Goal: Information Seeking & Learning: Learn about a topic

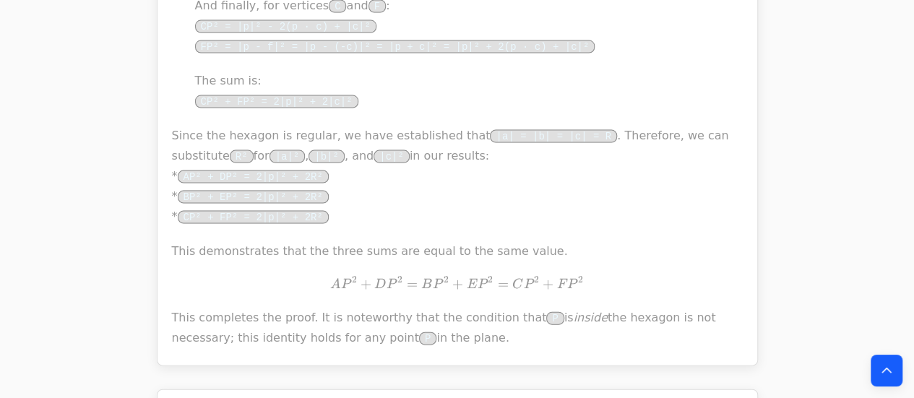
scroll to position [1472, 0]
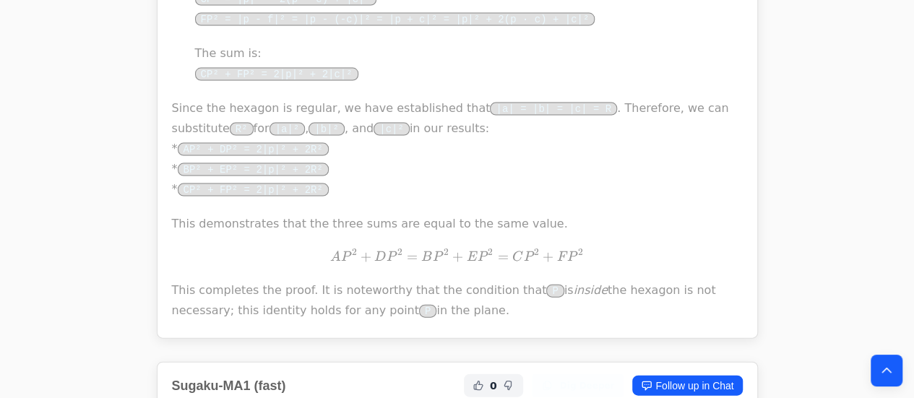
click at [390, 297] on p "This completes the proof. It is noteworthy that the condition that P is inside …" at bounding box center [457, 300] width 571 height 40
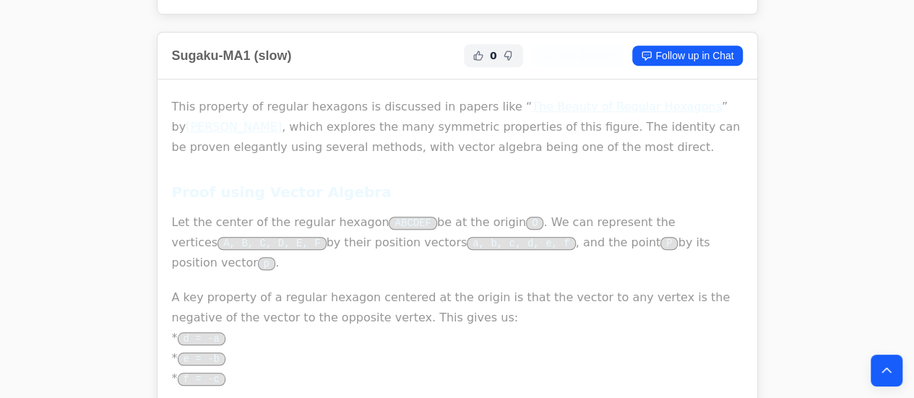
click at [350, 131] on p "This property of regular hexagons is discussed in papers like “ The Beauty of R…" at bounding box center [457, 127] width 571 height 61
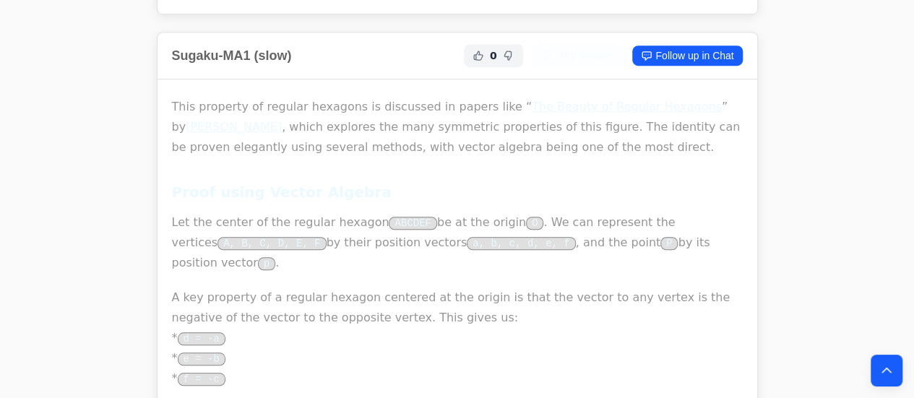
click at [350, 131] on p "This property of regular hexagons is discussed in papers like “ The Beauty of R…" at bounding box center [457, 127] width 571 height 61
click at [228, 48] on h2 "Sugaku-MA1 (slow)" at bounding box center [232, 56] width 120 height 20
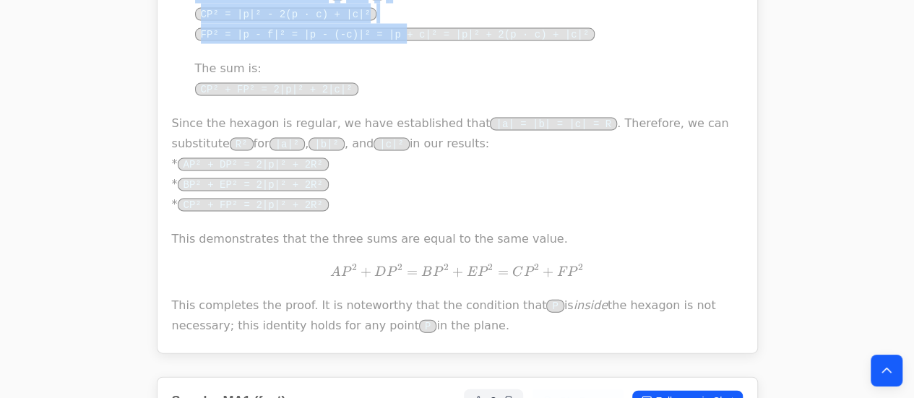
scroll to position [1433, 0]
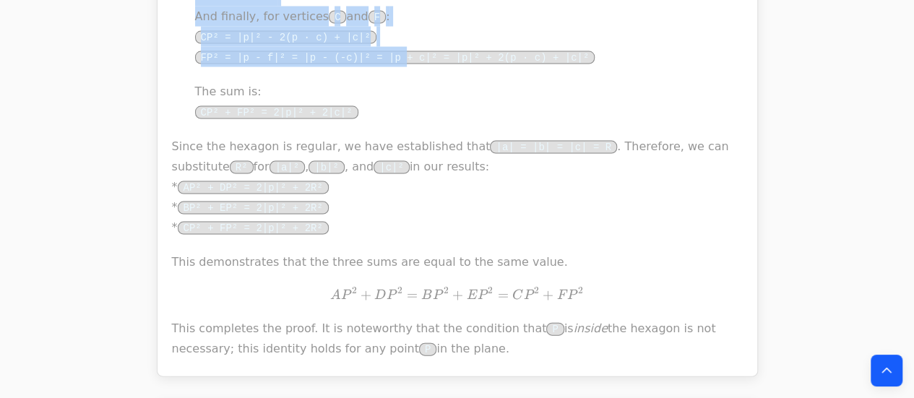
drag, startPoint x: 172, startPoint y: 117, endPoint x: 479, endPoint y: 331, distance: 374.4
copy div "Lore ipsumdol si ametcon adipisci el seddoeius te incidi utla “ Etd Magnaa en A…"
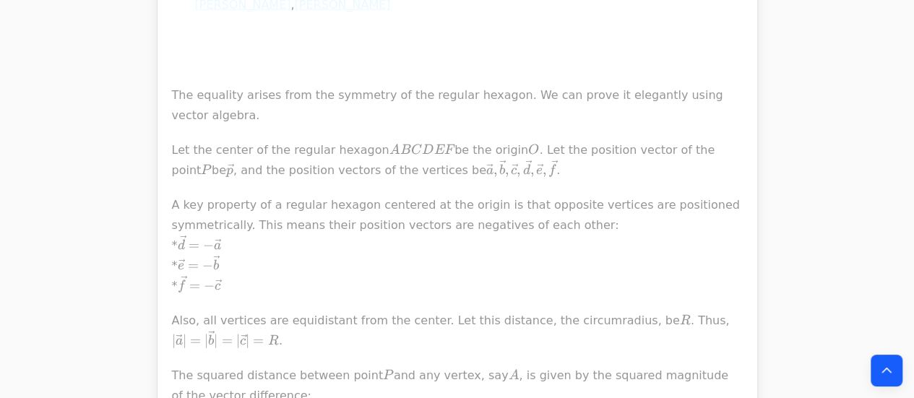
scroll to position [1770, 0]
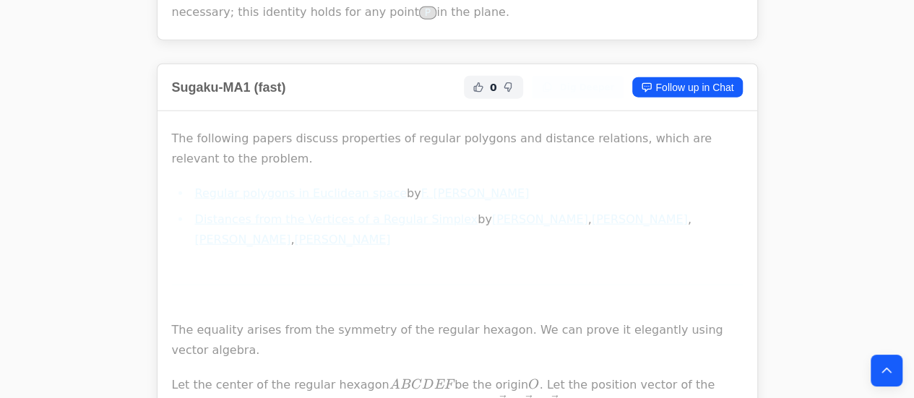
drag, startPoint x: 683, startPoint y: 254, endPoint x: 102, endPoint y: 132, distance: 593.9
copy div "Lor ipsumdolo sitame consect adipiscing el seddoei temporin utl etdolore magnaa…"
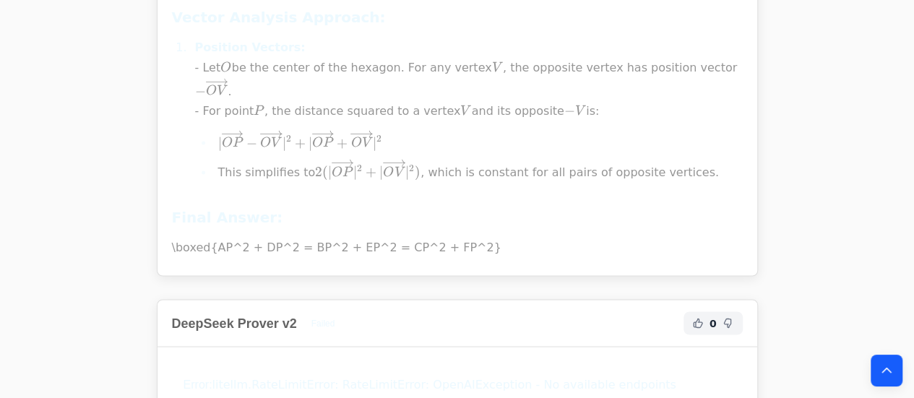
scroll to position [3753, 0]
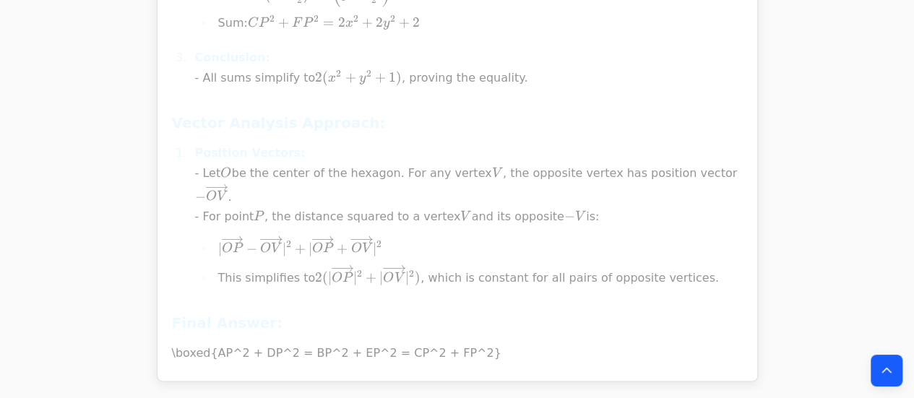
click at [413, 158] on li "Position Vectors: - Let O O O be the center of the hexagon. For any vertex V V …" at bounding box center [467, 215] width 552 height 145
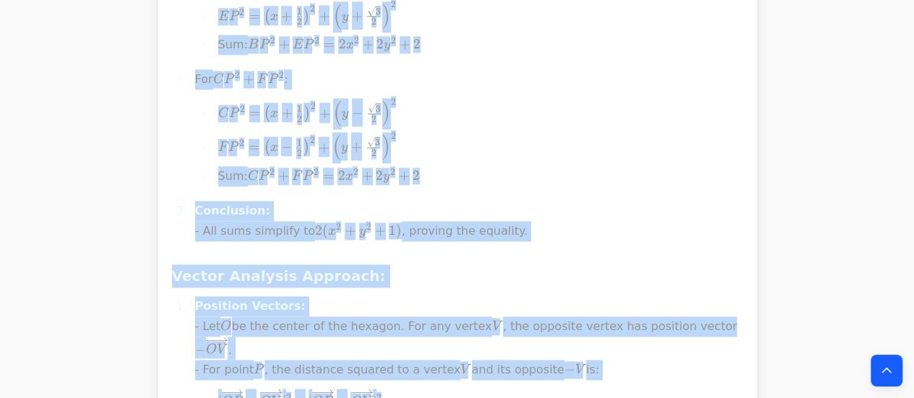
scroll to position [3970, 0]
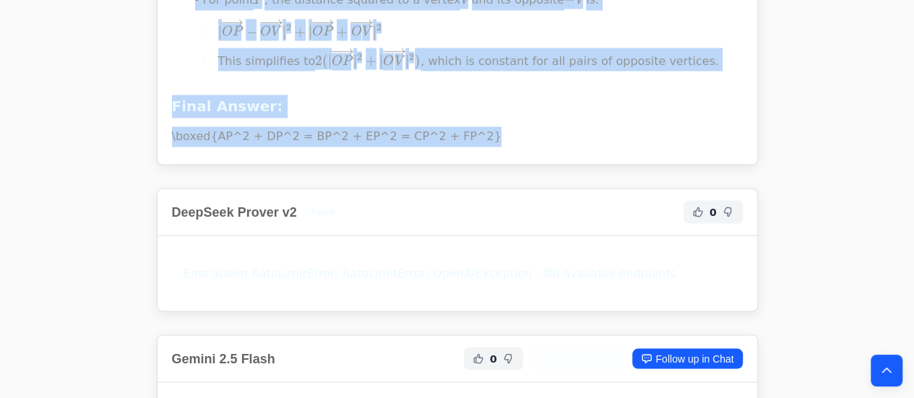
drag, startPoint x: 166, startPoint y: 83, endPoint x: 492, endPoint y: 74, distance: 326.1
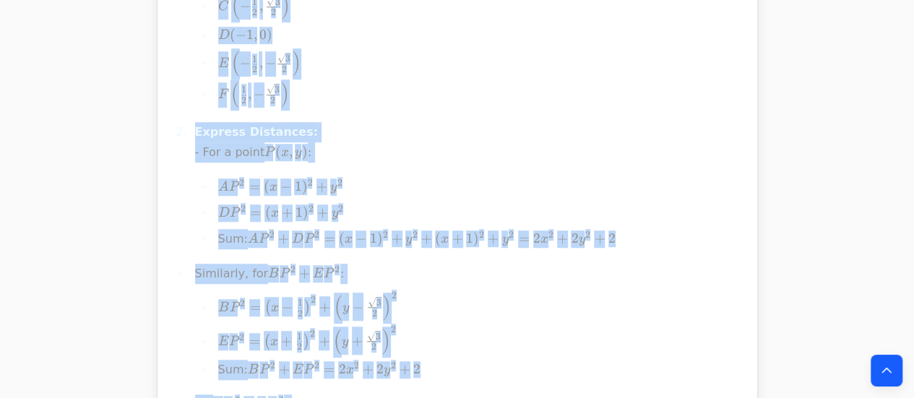
copy div "Lo ipsum dolo sit ame conse A E S doeius t incidid utlabor E D M A E A MINIMV Q…"
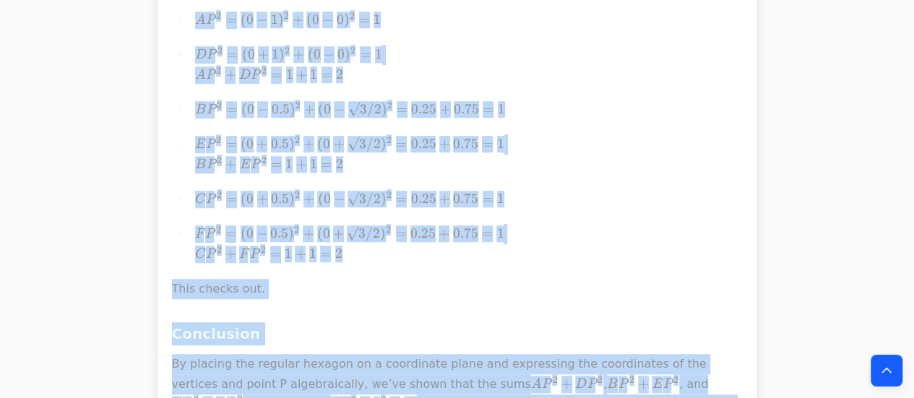
scroll to position [16971, 0]
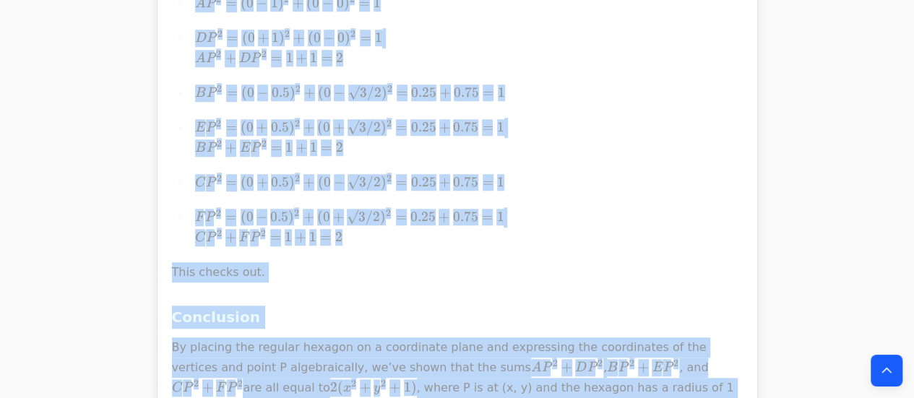
drag, startPoint x: 173, startPoint y: 259, endPoint x: 650, endPoint y: 213, distance: 479.4
copy div "Loremipsumdol sit Ametcon Ad elit s doeiusm tempori utlabor ETDOLO, mag a enima…"
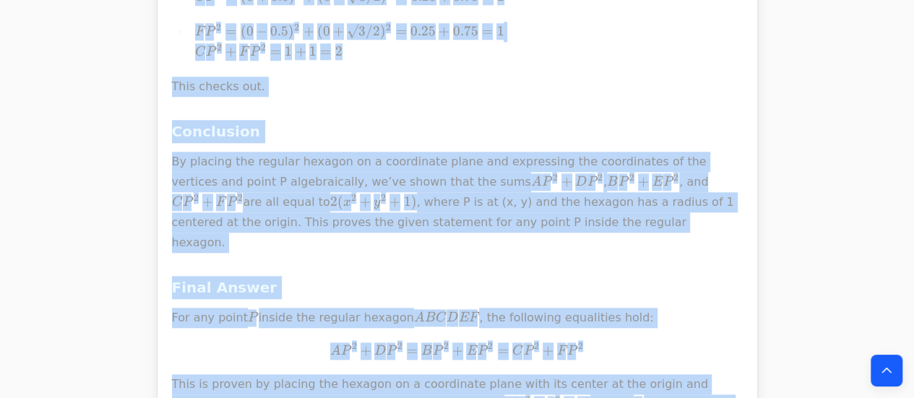
scroll to position [17178, 0]
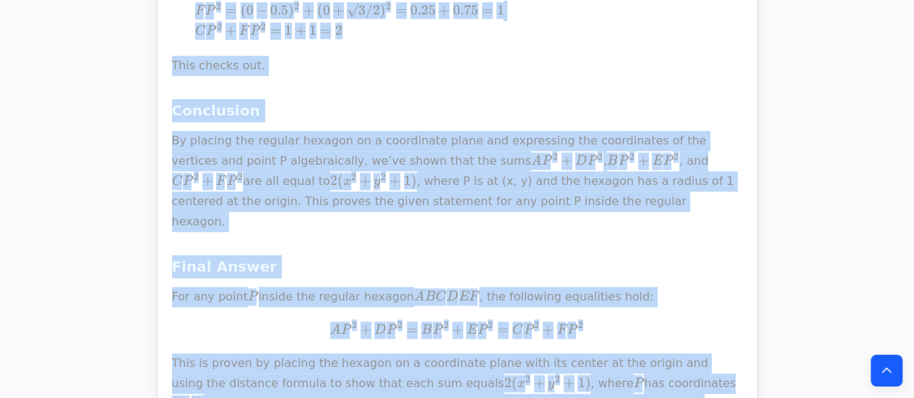
drag, startPoint x: 169, startPoint y: 119, endPoint x: 562, endPoint y: 338, distance: 449.1
copy div "Loremipsumdol sit Ametcon Ad elit s doeiusm tempori utlabor ETDOLO, mag a enima…"
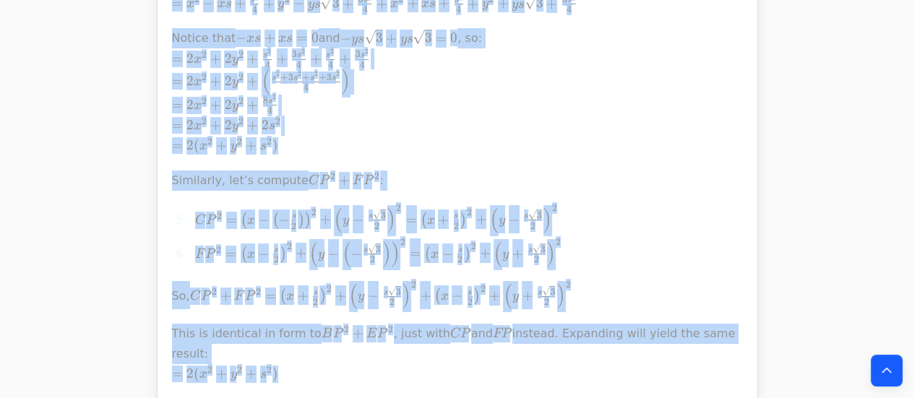
scroll to position [21877, 0]
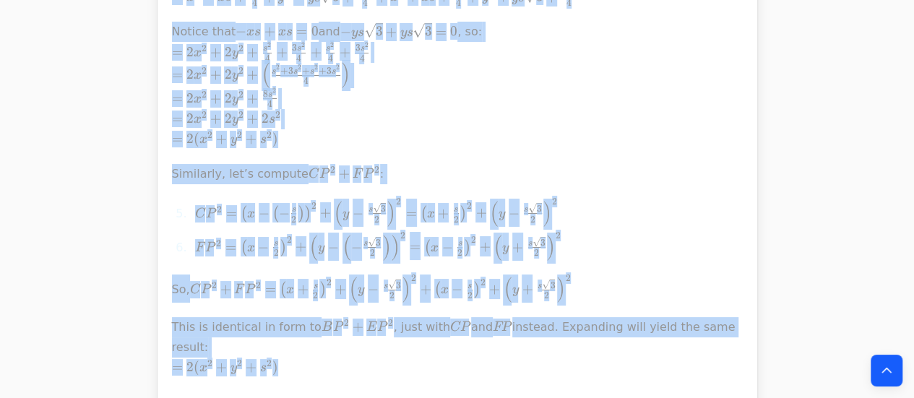
drag, startPoint x: 170, startPoint y: 95, endPoint x: 470, endPoint y: 141, distance: 303.4
copy div "Loremip, dol’s ametco adip elitsedd eiusmod temp in utla. Et dolo m aliquae adm…"
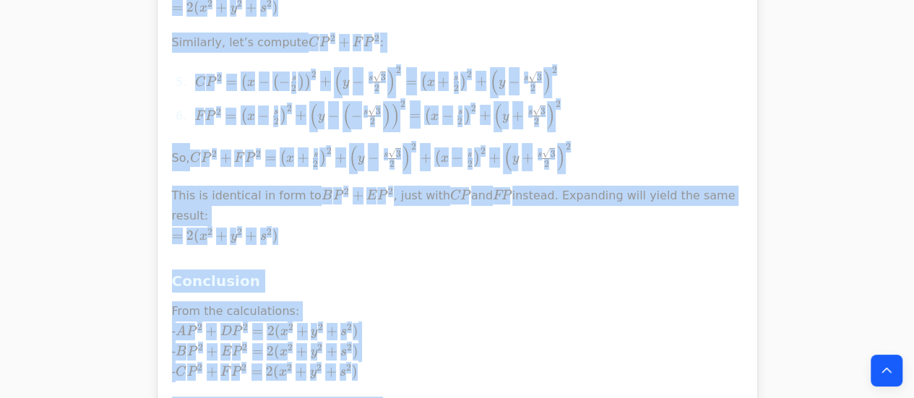
scroll to position [22325, 0]
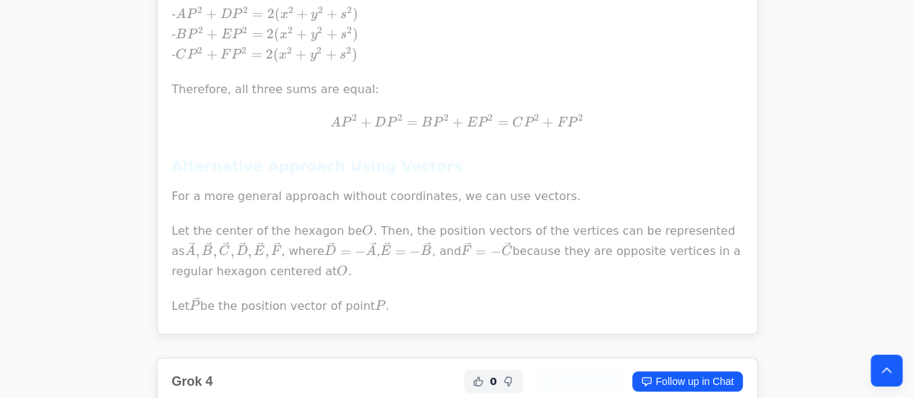
drag, startPoint x: 155, startPoint y: 129, endPoint x: 322, endPoint y: 432, distance: 346.2
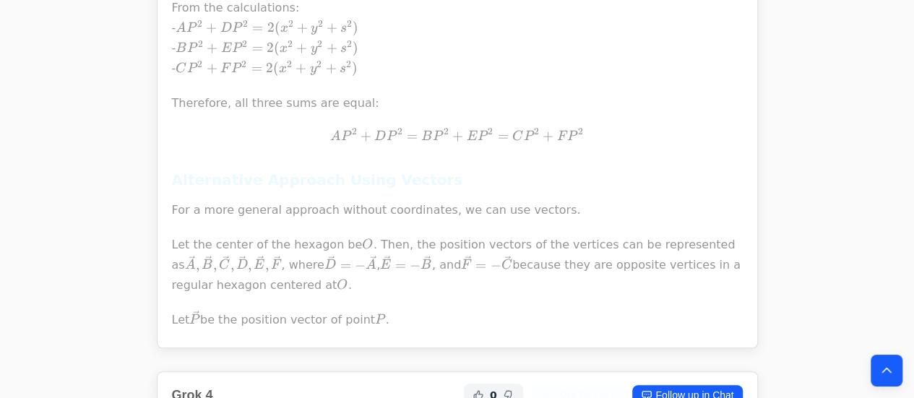
scroll to position [22375, 0]
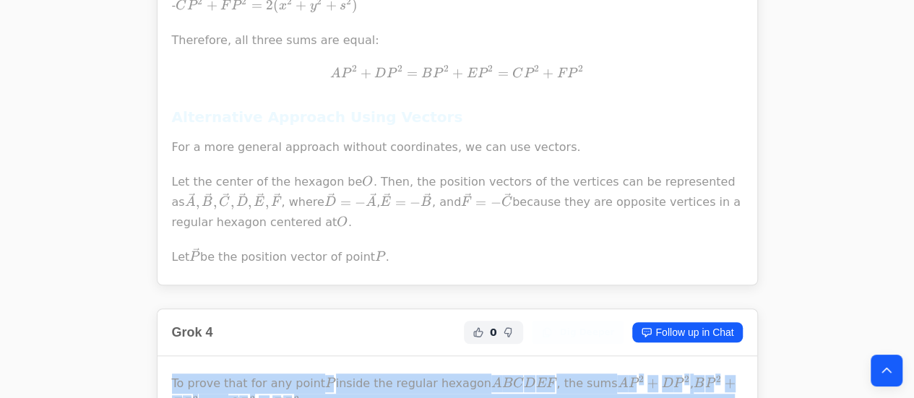
drag, startPoint x: 168, startPoint y: 119, endPoint x: 561, endPoint y: 294, distance: 430.4
copy div "Lo ipsum dolo sit ame conse A E S doeius tem incidid utlabor E D M A E A MINIMV…"
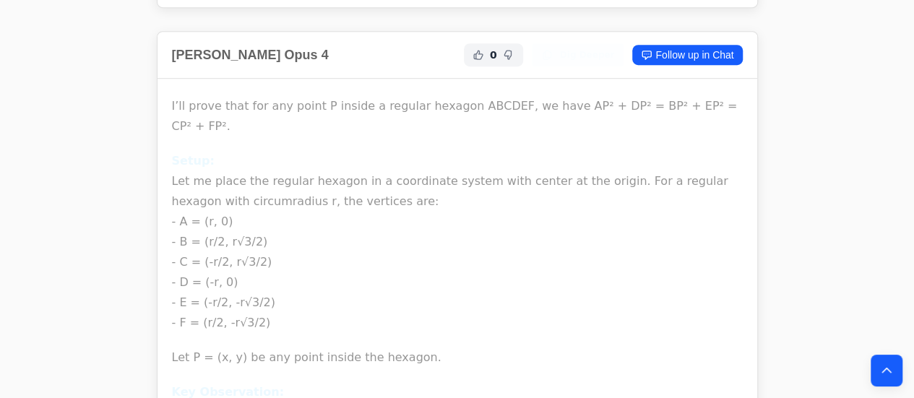
scroll to position [36244, 0]
